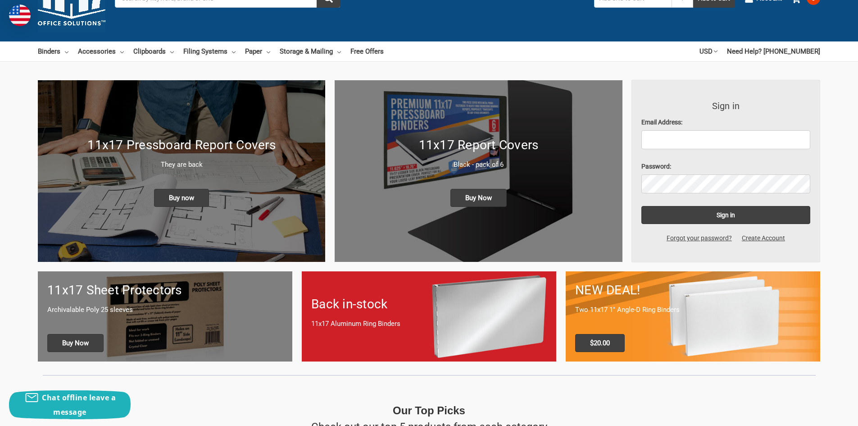
scroll to position [90, 0]
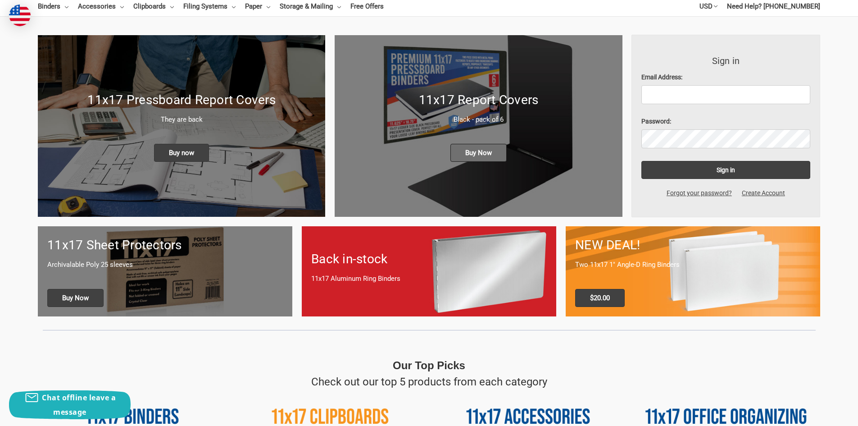
click at [484, 149] on span "Buy Now" at bounding box center [479, 153] width 56 height 18
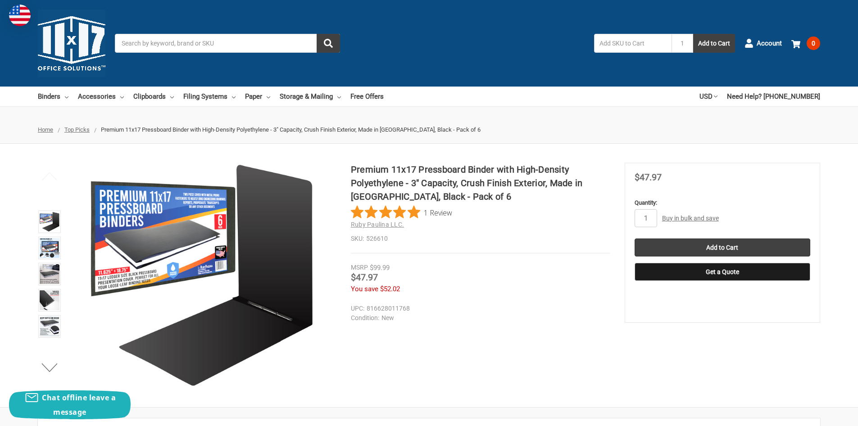
click at [700, 218] on link "Buy in bulk and save" at bounding box center [690, 217] width 57 height 7
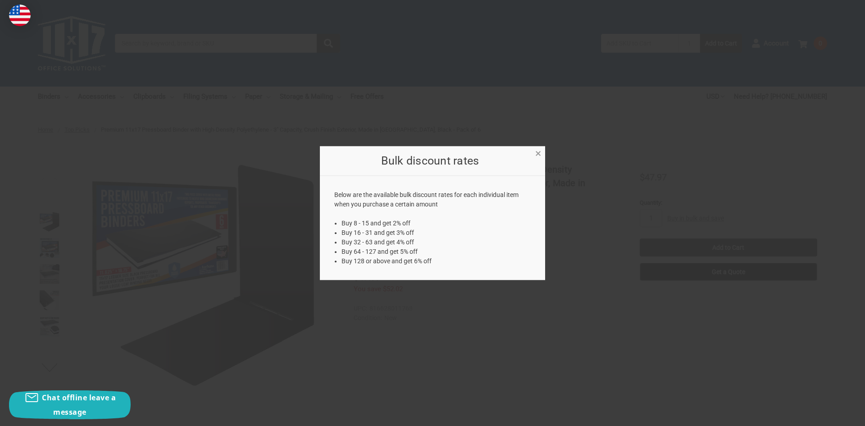
click at [537, 156] on span "×" at bounding box center [538, 153] width 6 height 13
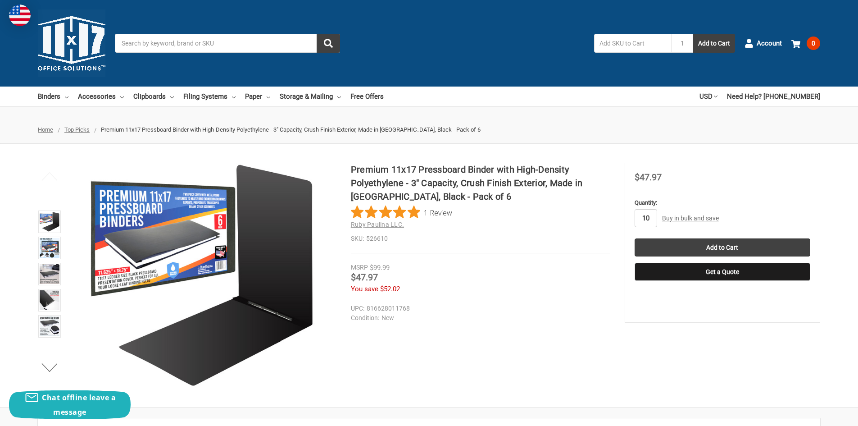
type input "10"
click at [545, 319] on dd "New" at bounding box center [478, 317] width 255 height 9
click at [684, 242] on input "Add to Cart" at bounding box center [723, 247] width 176 height 18
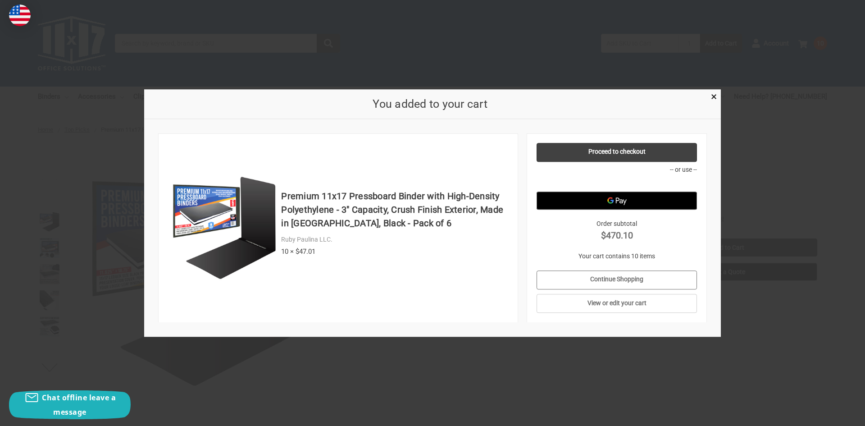
click at [573, 279] on link "Continue Shopping" at bounding box center [617, 279] width 161 height 19
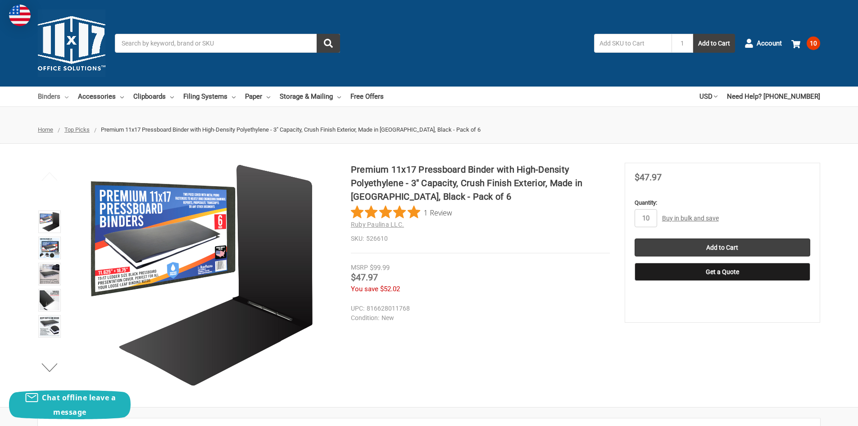
click at [56, 99] on link "Binders" at bounding box center [53, 97] width 31 height 20
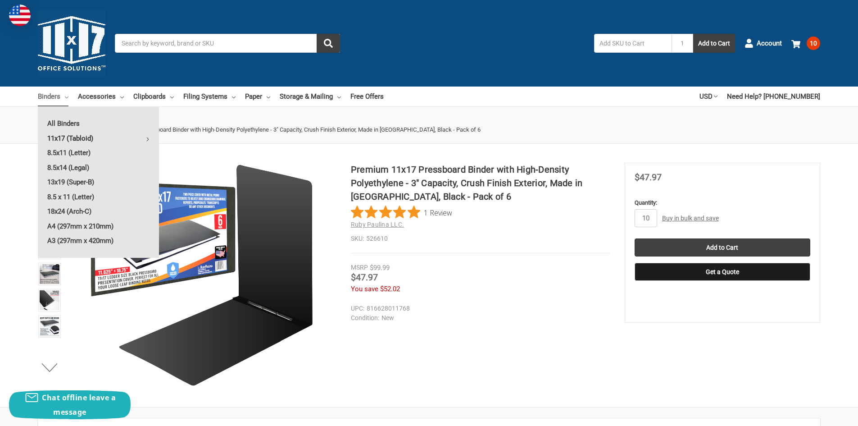
click at [61, 137] on link "11x17 (Tabloid)" at bounding box center [98, 138] width 121 height 14
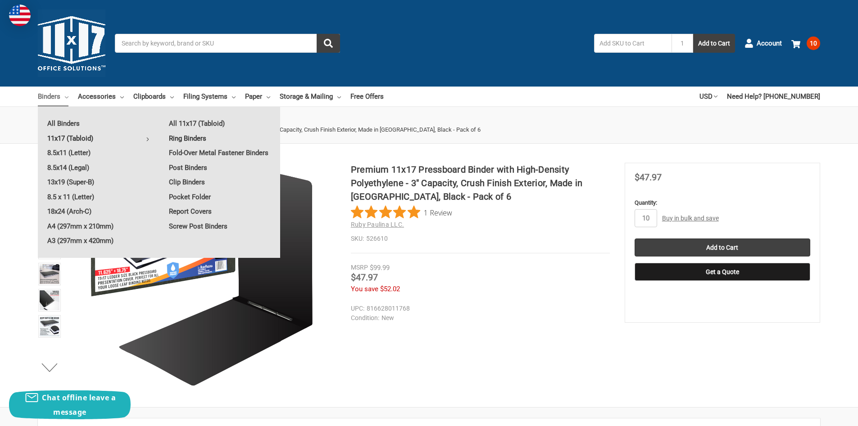
click at [197, 137] on link "Ring Binders" at bounding box center [220, 138] width 121 height 14
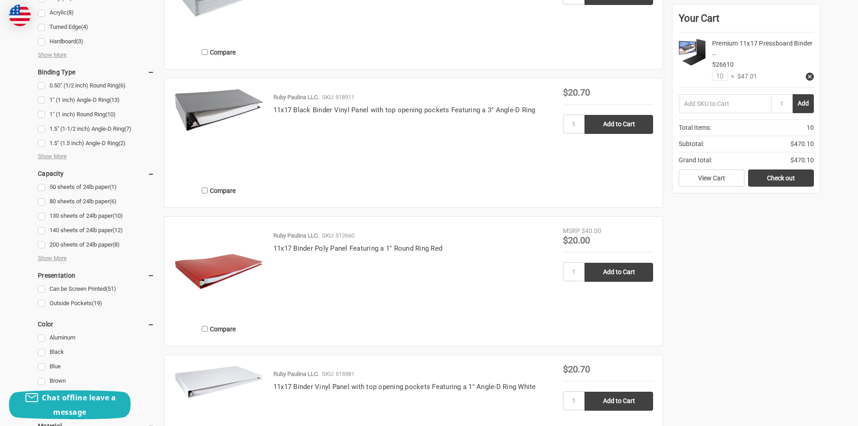
scroll to position [496, 0]
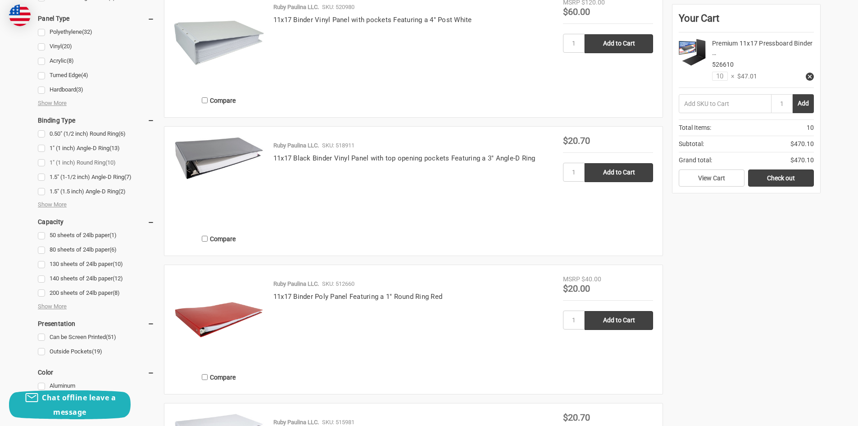
click at [41, 164] on link "1" (1 inch) Round Ring (10)" at bounding box center [96, 163] width 117 height 12
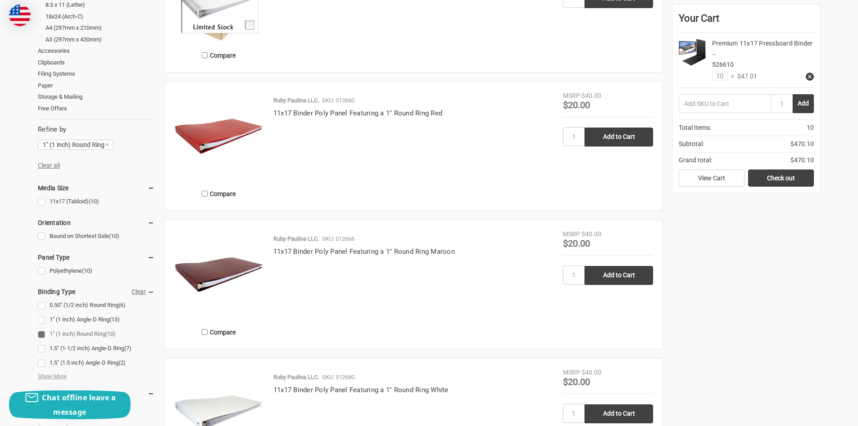
scroll to position [270, 0]
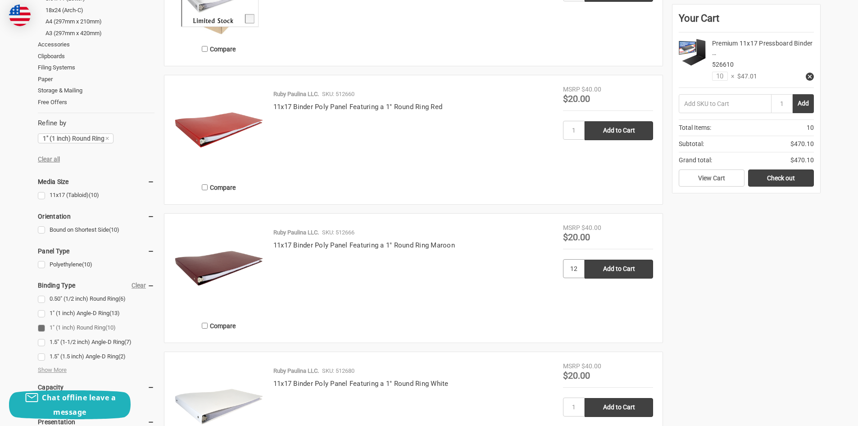
type input "12"
click at [497, 324] on div "Ruby Paulina LLC. SKU: 512666 11x17 Binder Poly Panel Featuring a 1" Round Ring…" at bounding box center [413, 280] width 299 height 105
click at [628, 271] on input "Add to Cart" at bounding box center [619, 269] width 68 height 19
type input "Add to Cart"
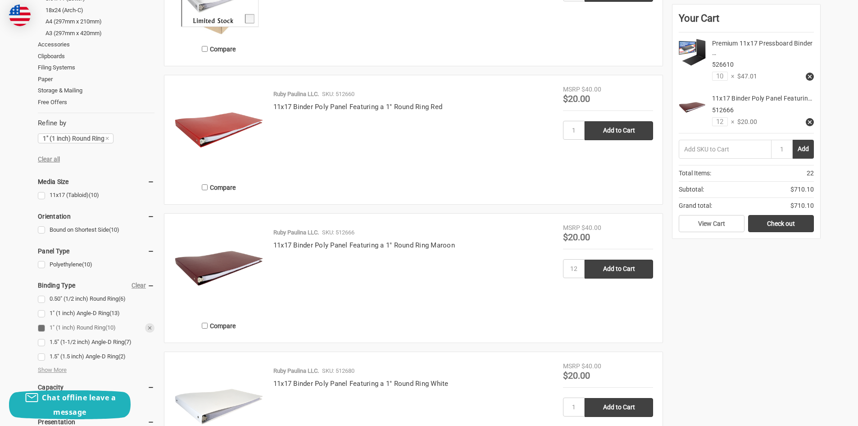
click at [41, 328] on link "1" (1 inch) Round Ring (10)" at bounding box center [96, 328] width 117 height 12
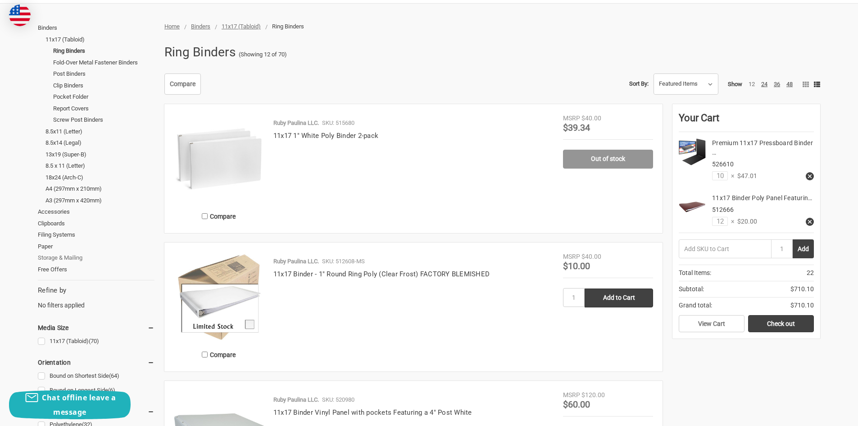
scroll to position [135, 0]
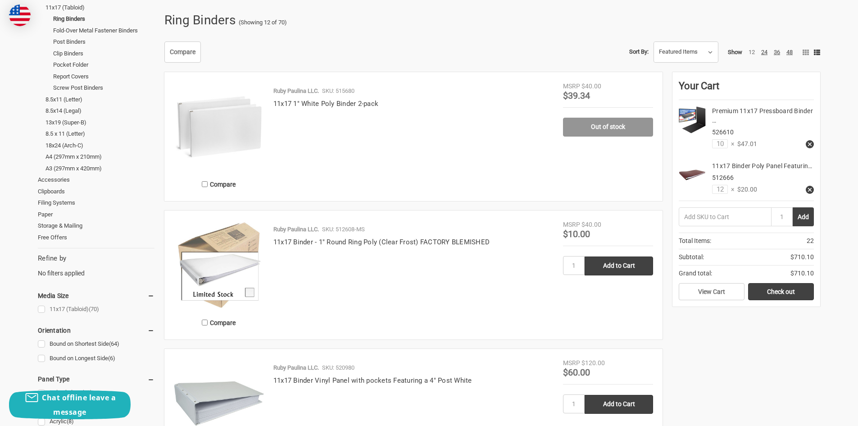
click at [42, 310] on link "11x17 (Tabloid) (70)" at bounding box center [96, 309] width 117 height 12
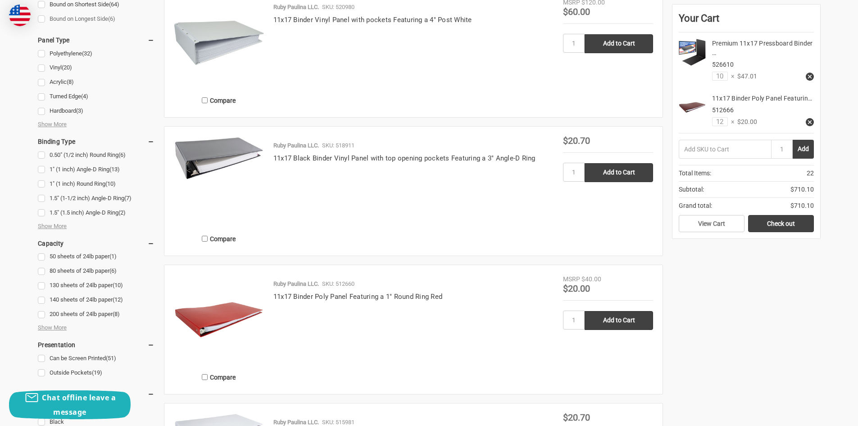
scroll to position [519, 0]
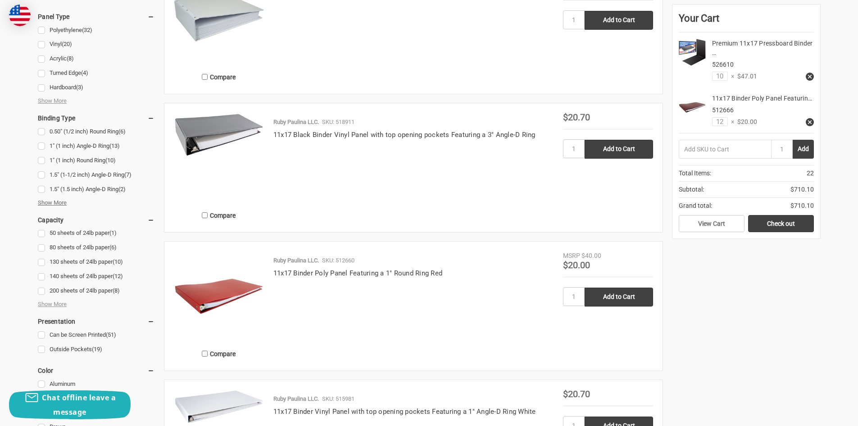
click at [57, 201] on span "Show More" at bounding box center [52, 202] width 29 height 9
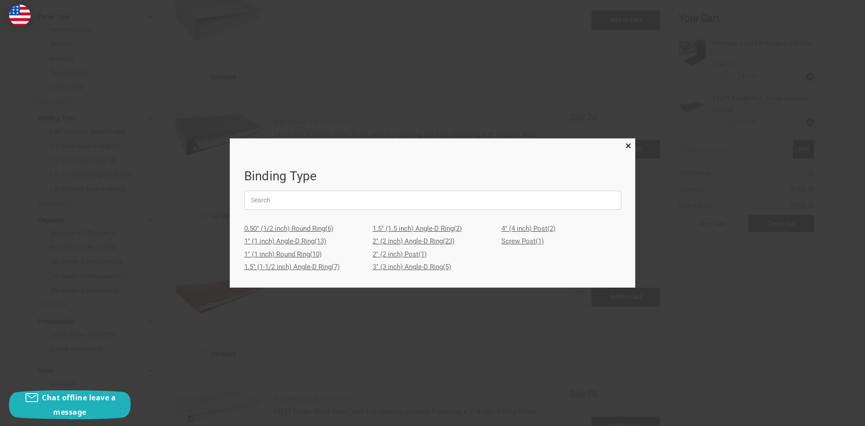
click at [402, 240] on link "2" (2 inch) Angle-D Ring (23)" at bounding box center [433, 241] width 120 height 13
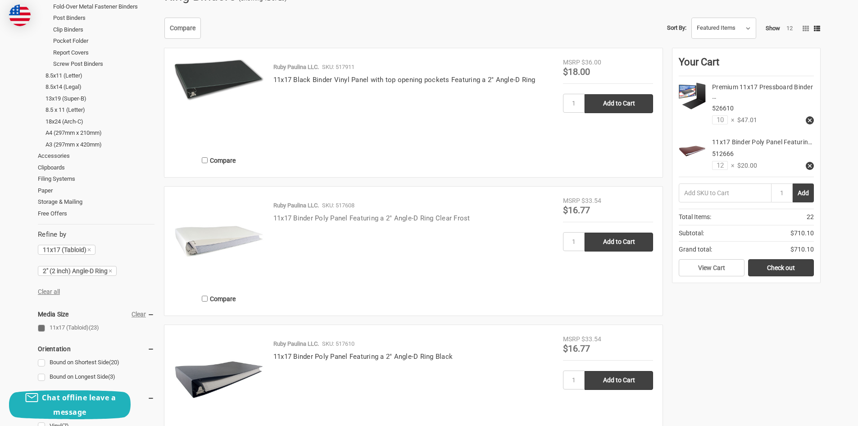
scroll to position [180, 0]
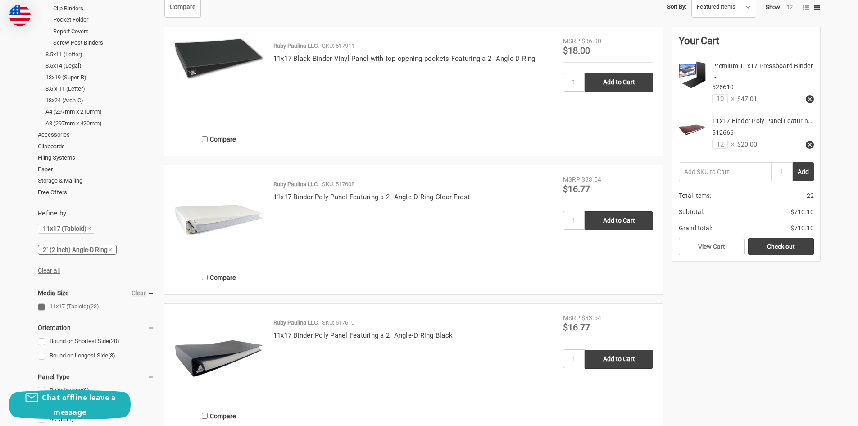
click at [113, 251] on icon at bounding box center [110, 249] width 5 height 5
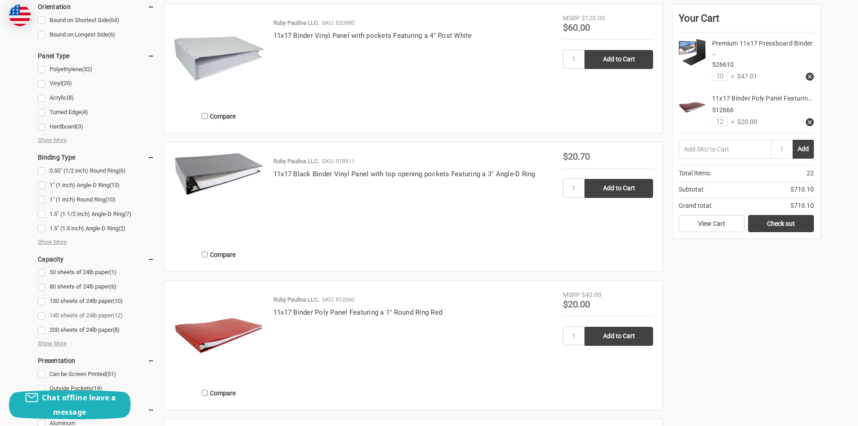
scroll to position [496, 0]
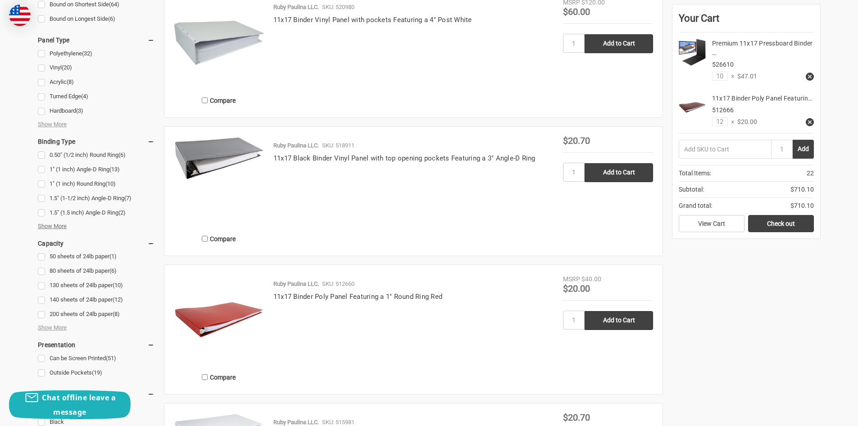
click at [61, 225] on span "Show More" at bounding box center [52, 226] width 29 height 9
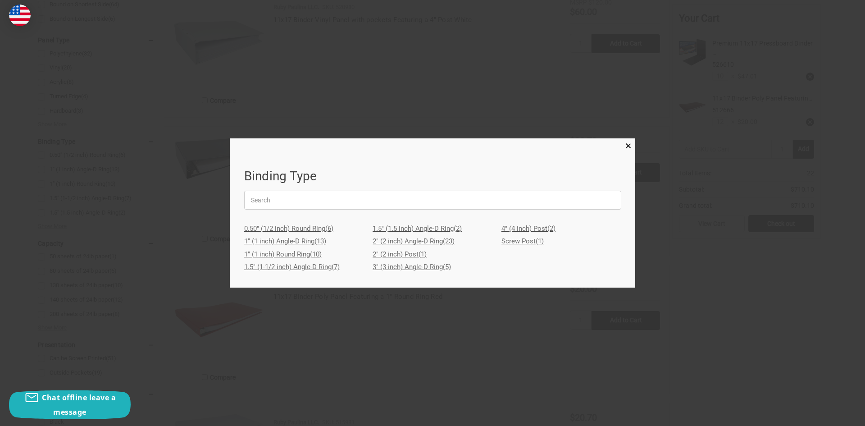
click at [397, 266] on link "3" (3 inch) Angle-D Ring (5)" at bounding box center [433, 266] width 120 height 13
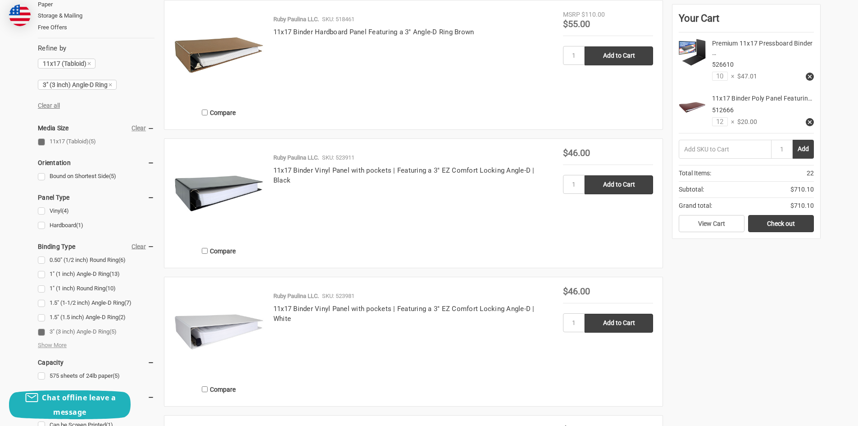
scroll to position [360, 0]
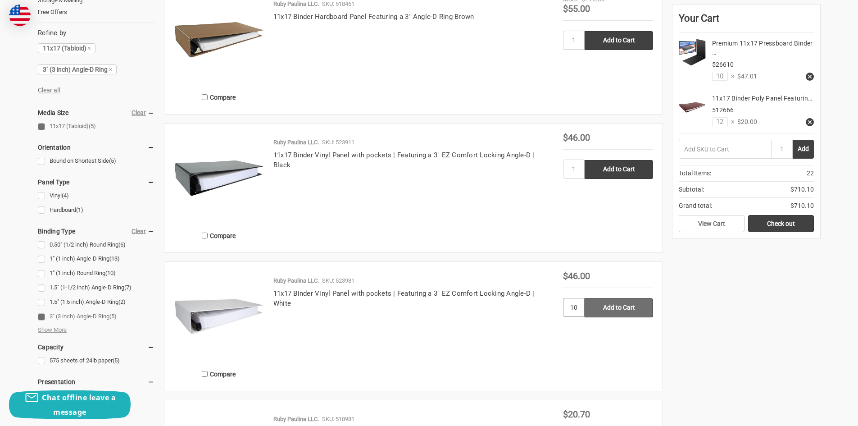
type input "10"
click at [633, 309] on input "Add to Cart" at bounding box center [619, 307] width 68 height 19
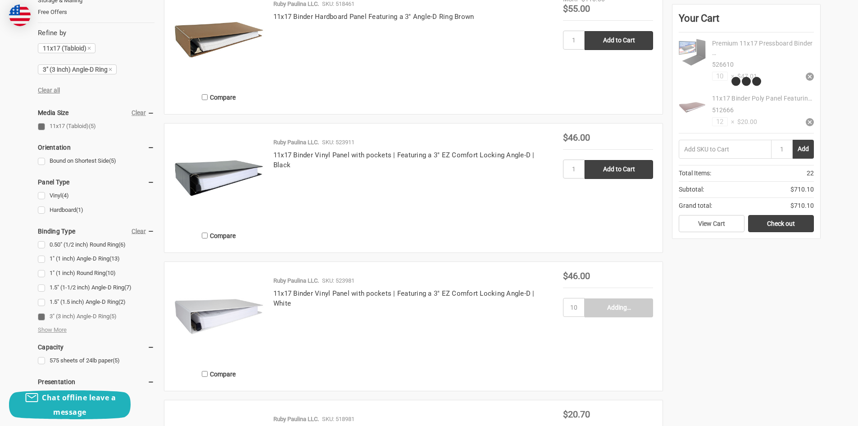
type input "Add to Cart"
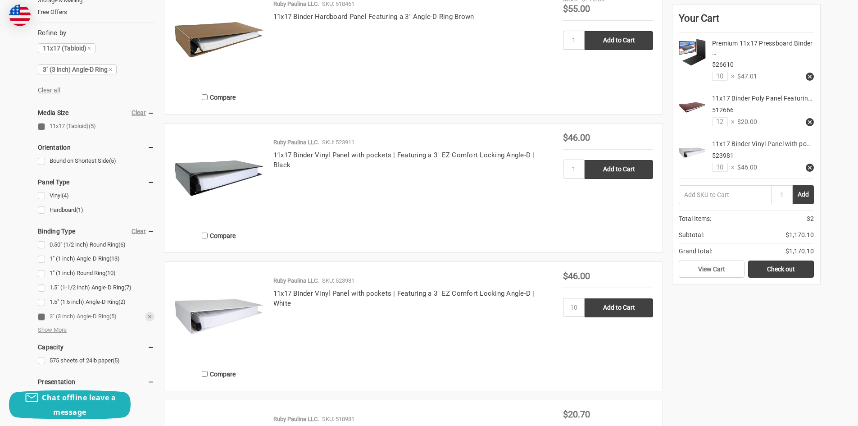
click at [40, 317] on link "3" (3 inch) Angle-D Ring (5)" at bounding box center [96, 316] width 117 height 12
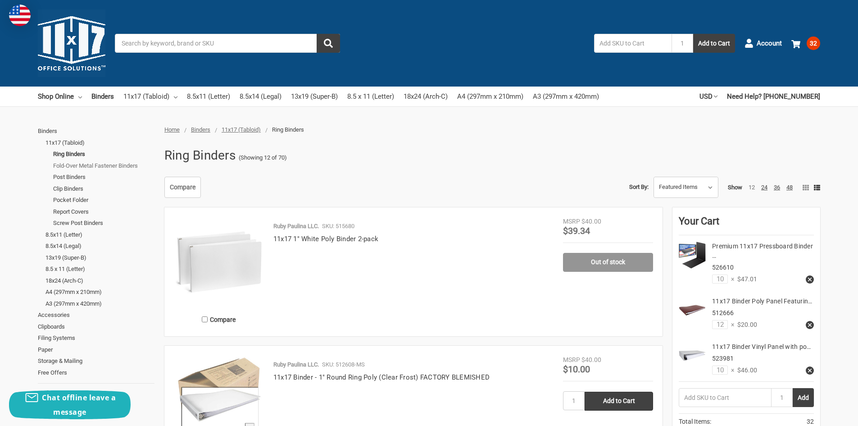
click at [65, 165] on link "Fold-Over Metal Fastener Binders" at bounding box center [103, 166] width 101 height 12
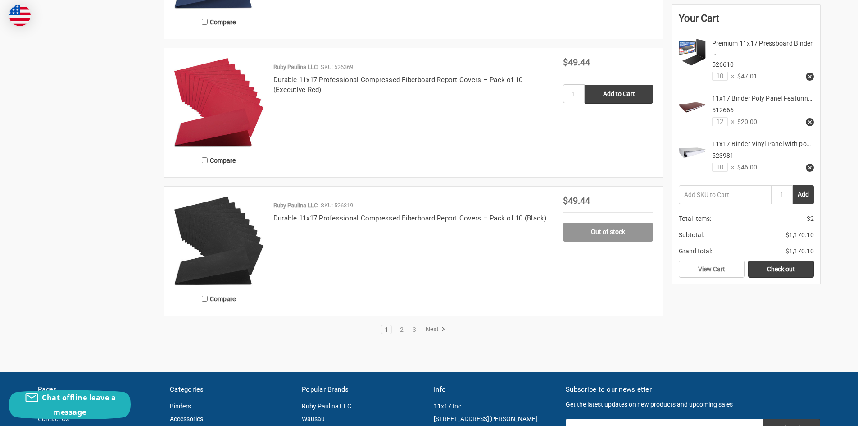
scroll to position [1532, 0]
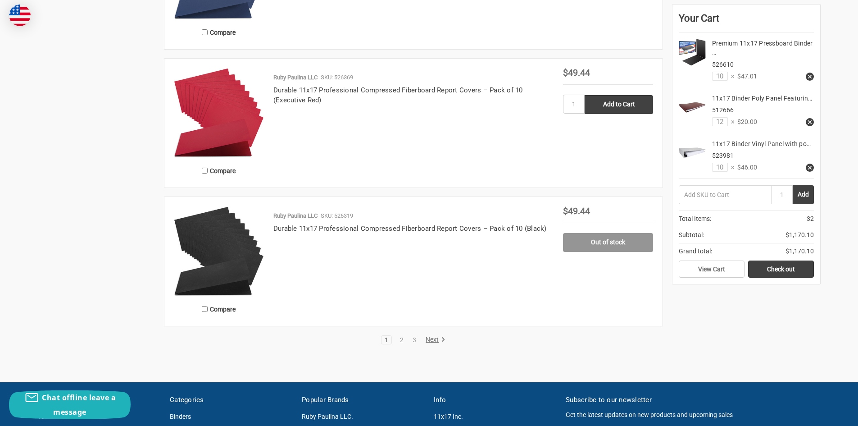
click at [430, 339] on link "Next" at bounding box center [434, 340] width 23 height 8
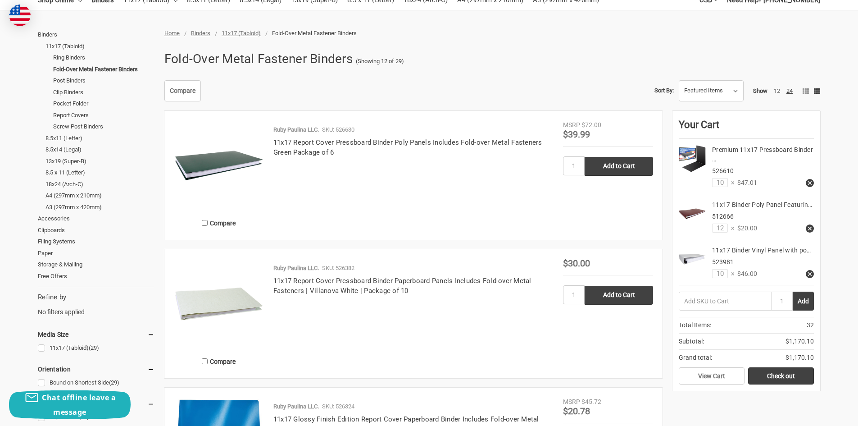
scroll to position [90, 0]
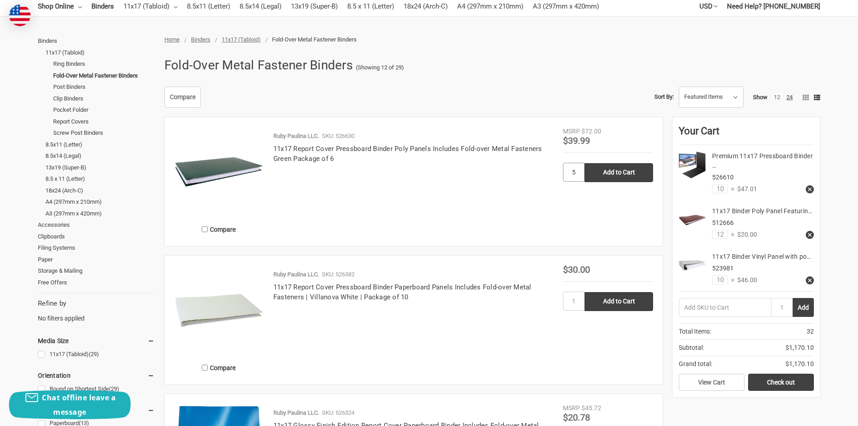
type input "5"
click at [512, 209] on div "Ruby Paulina LLC. SKU: 526630 11x17 Report Cover Pressboard Binder Poly Panels …" at bounding box center [413, 184] width 299 height 105
click at [626, 173] on input "Add to Cart" at bounding box center [619, 172] width 68 height 19
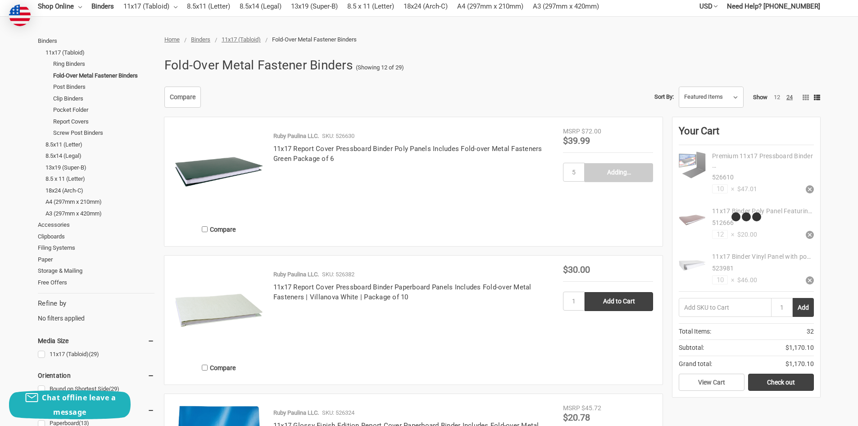
type input "Add to Cart"
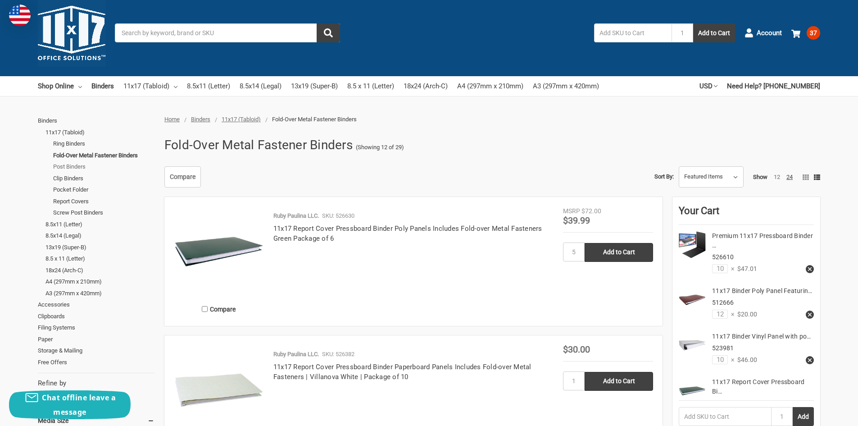
scroll to position [0, 0]
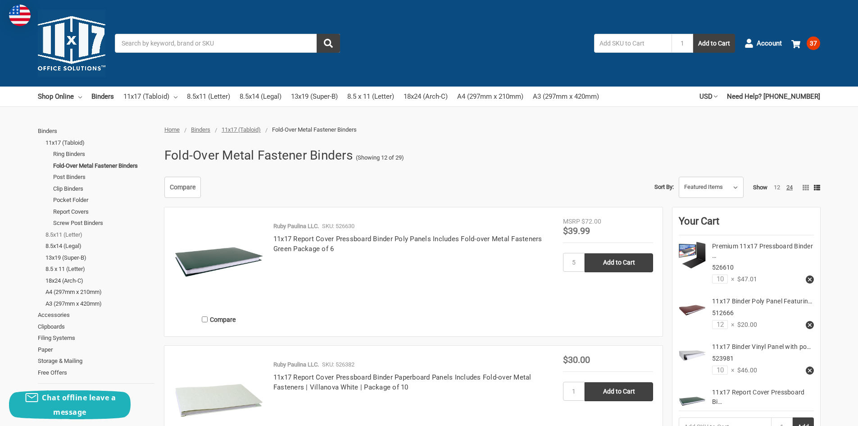
click at [68, 234] on link "8.5x11 (Letter)" at bounding box center [100, 235] width 109 height 12
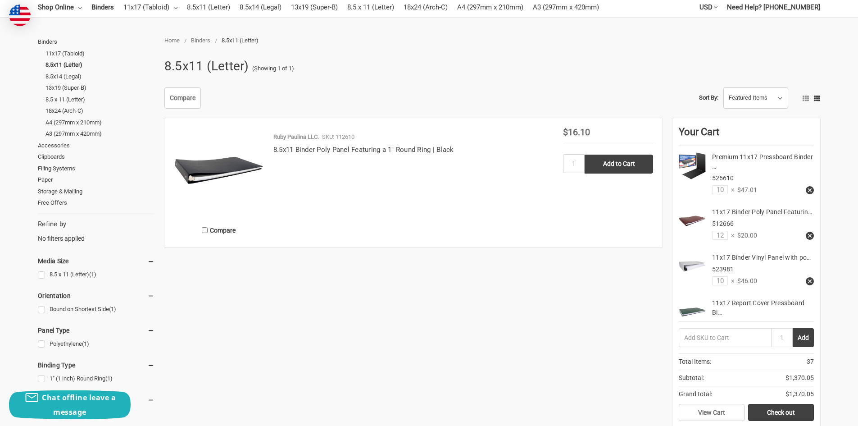
scroll to position [90, 0]
click at [39, 278] on link "8.5 x 11 (Letter) (1)" at bounding box center [96, 274] width 117 height 12
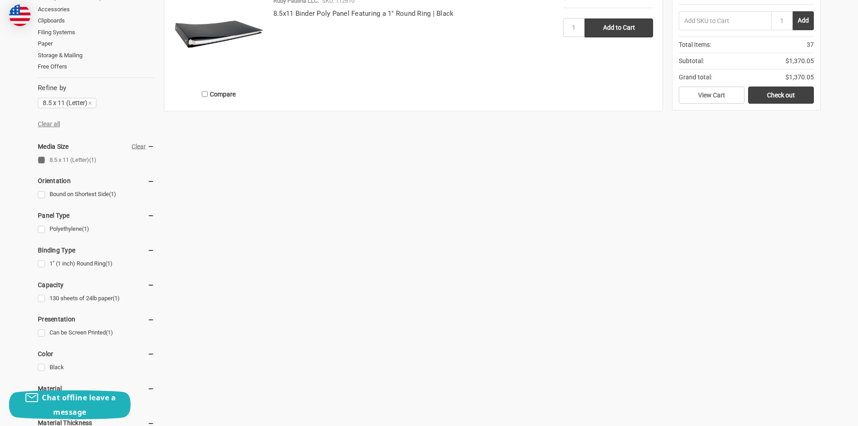
scroll to position [270, 0]
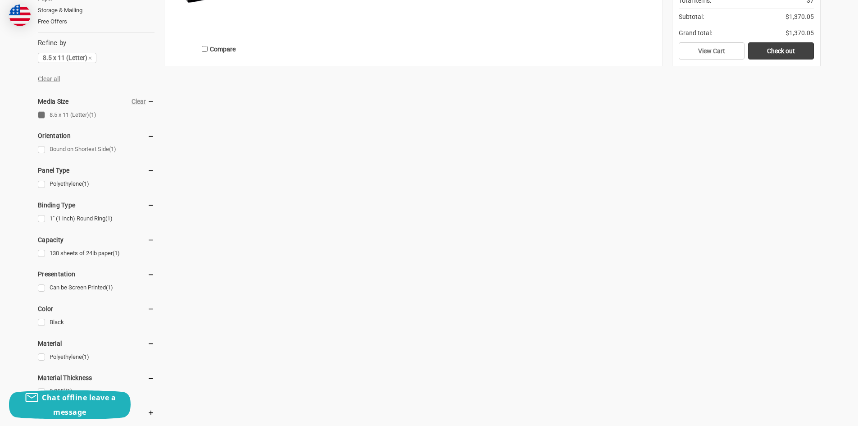
click at [43, 152] on link "Bound on Shortest Side (1)" at bounding box center [96, 149] width 117 height 12
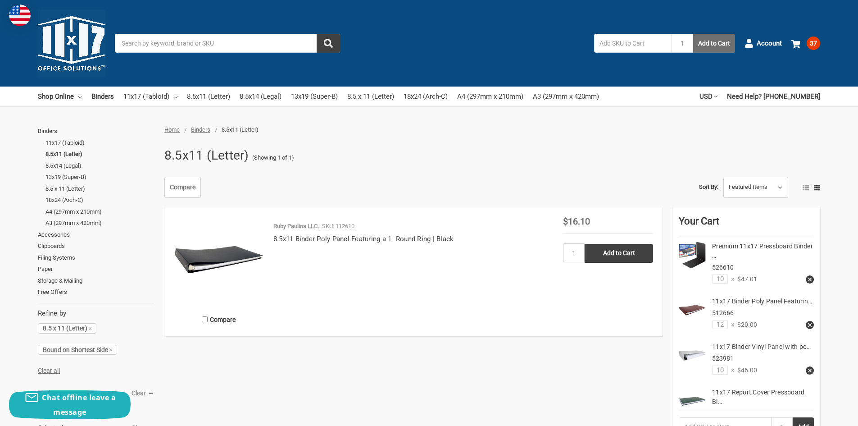
click at [710, 48] on button "Add to Cart" at bounding box center [715, 43] width 42 height 19
drag, startPoint x: 671, startPoint y: 125, endPoint x: 724, endPoint y: 94, distance: 60.8
click at [674, 122] on div at bounding box center [429, 120] width 858 height 9
click at [809, 41] on span "37" at bounding box center [814, 44] width 14 height 14
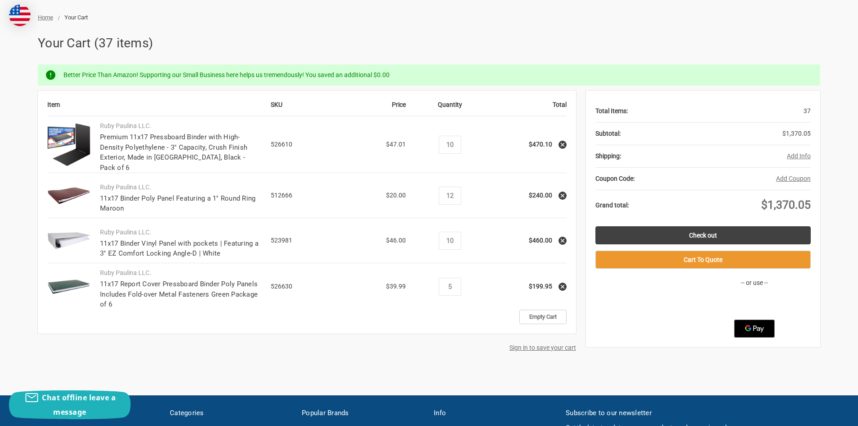
scroll to position [135, 0]
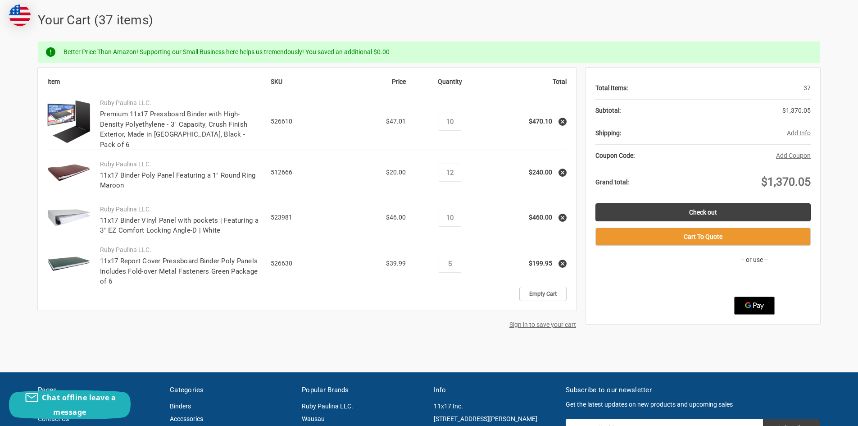
click at [562, 260] on icon at bounding box center [563, 263] width 6 height 6
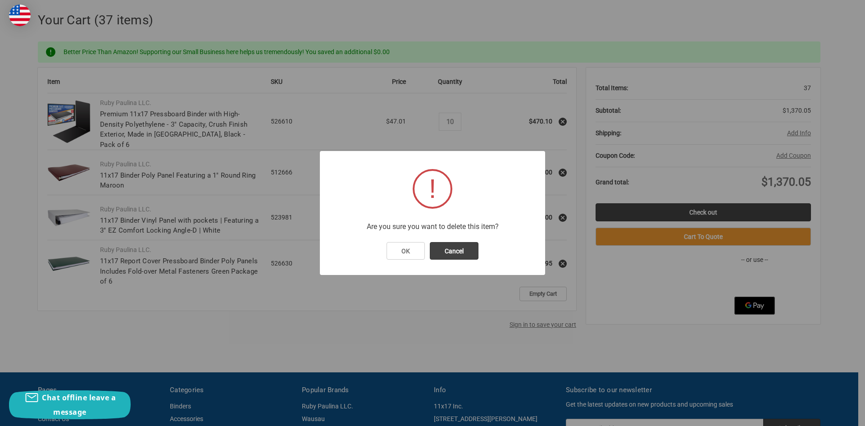
drag, startPoint x: 419, startPoint y: 253, endPoint x: 465, endPoint y: 261, distance: 46.7
click at [420, 253] on button "OK" at bounding box center [406, 251] width 38 height 18
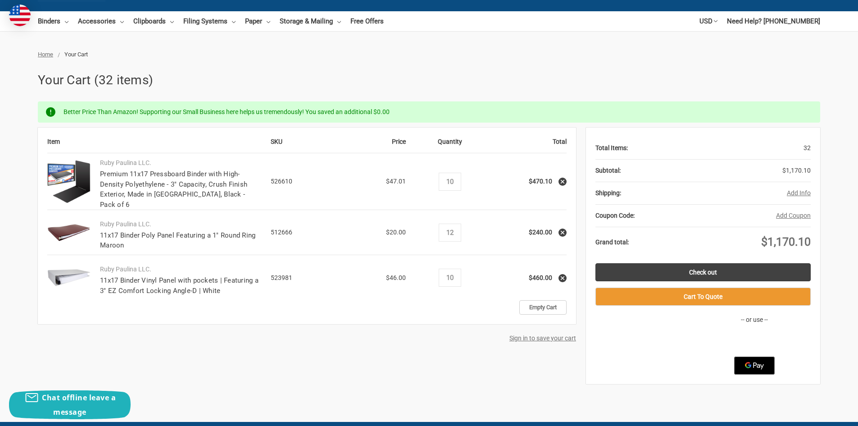
scroll to position [0, 0]
